Goal: Find specific page/section: Find specific page/section

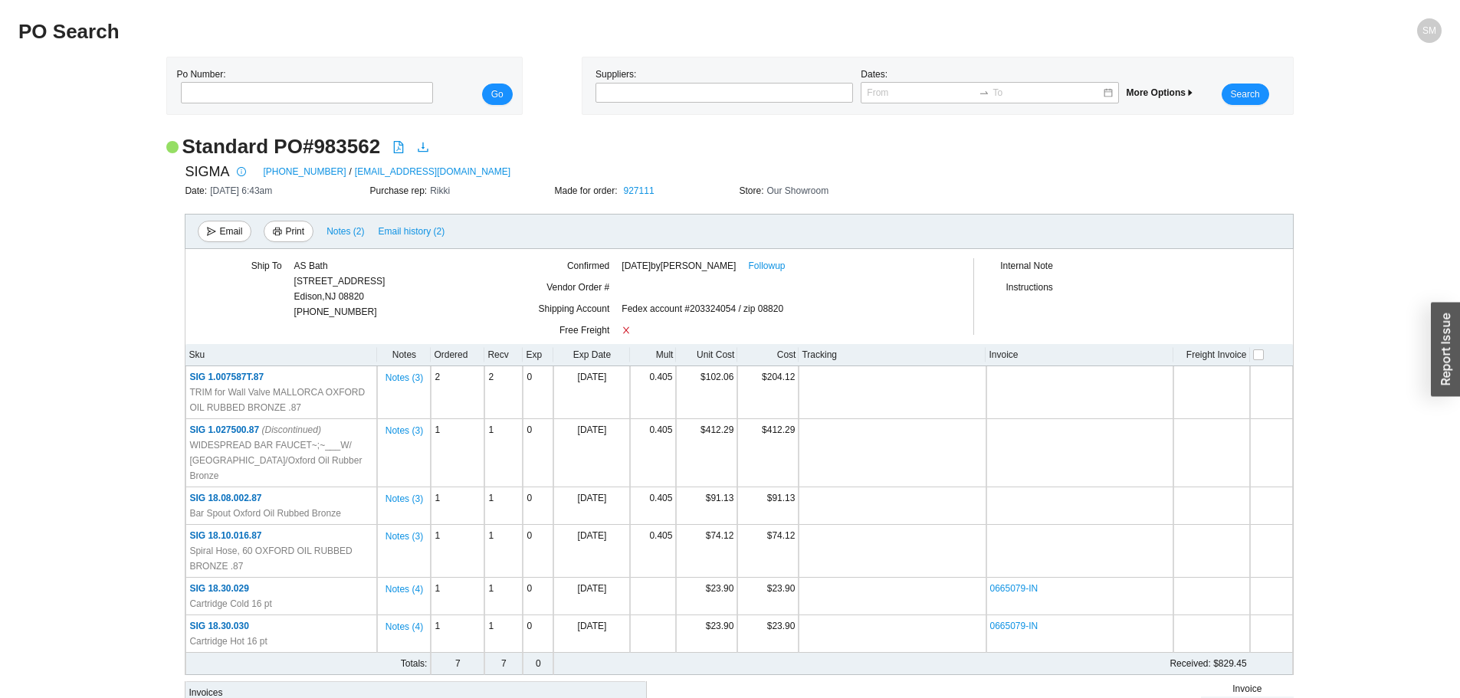
click at [348, 146] on h2 "Standard PO # 983562" at bounding box center [281, 146] width 199 height 27
click at [347, 146] on h2 "Standard PO # 983562" at bounding box center [281, 146] width 199 height 27
drag, startPoint x: 347, startPoint y: 146, endPoint x: 333, endPoint y: 148, distance: 13.1
click at [333, 148] on h2 "Standard PO # 983562" at bounding box center [281, 146] width 199 height 27
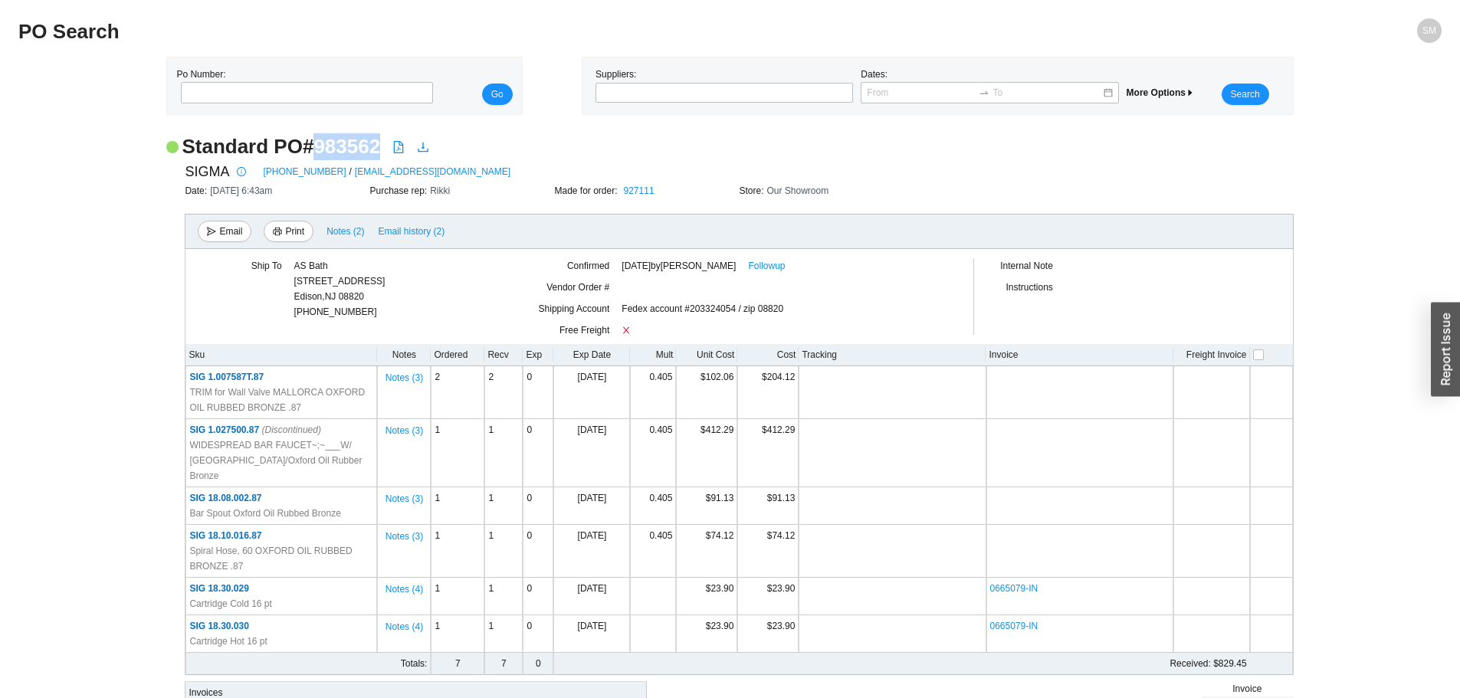
copy h2 "983562"
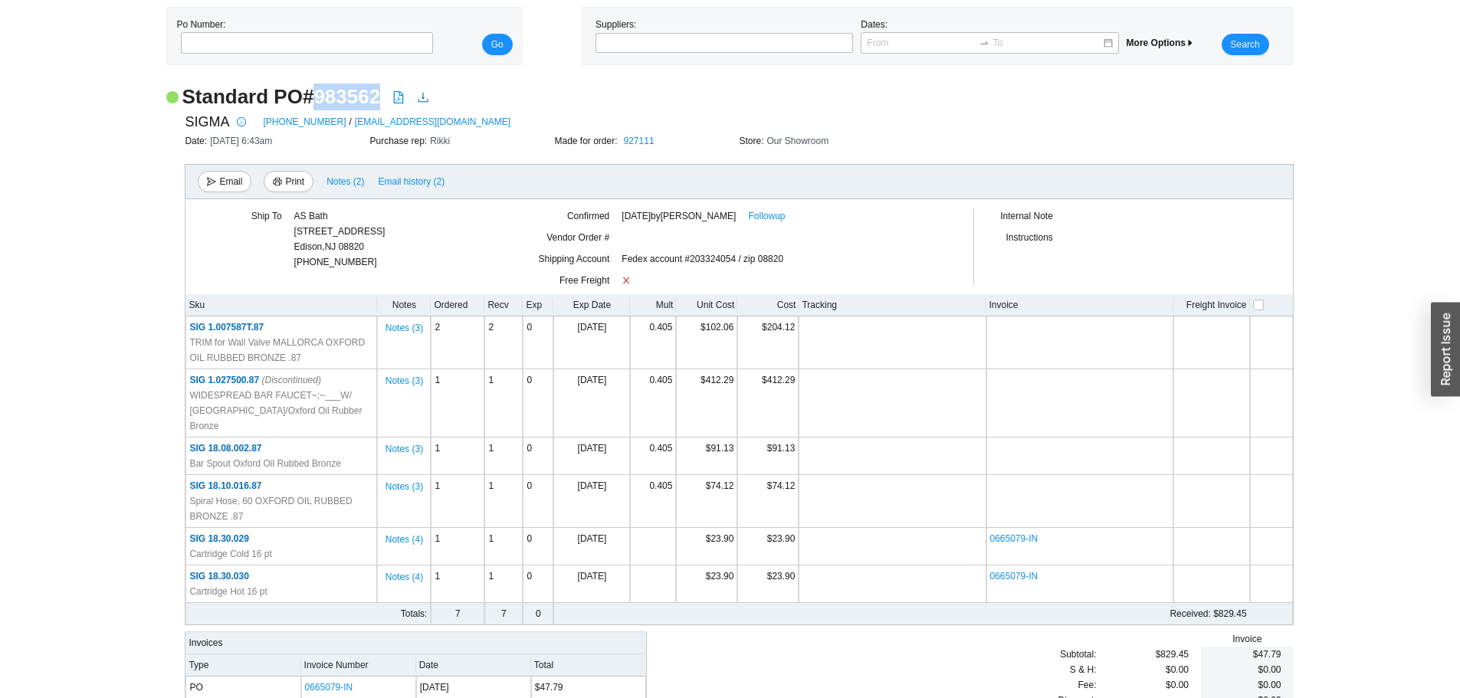
scroll to position [75, 0]
